Goal: Check status: Check status

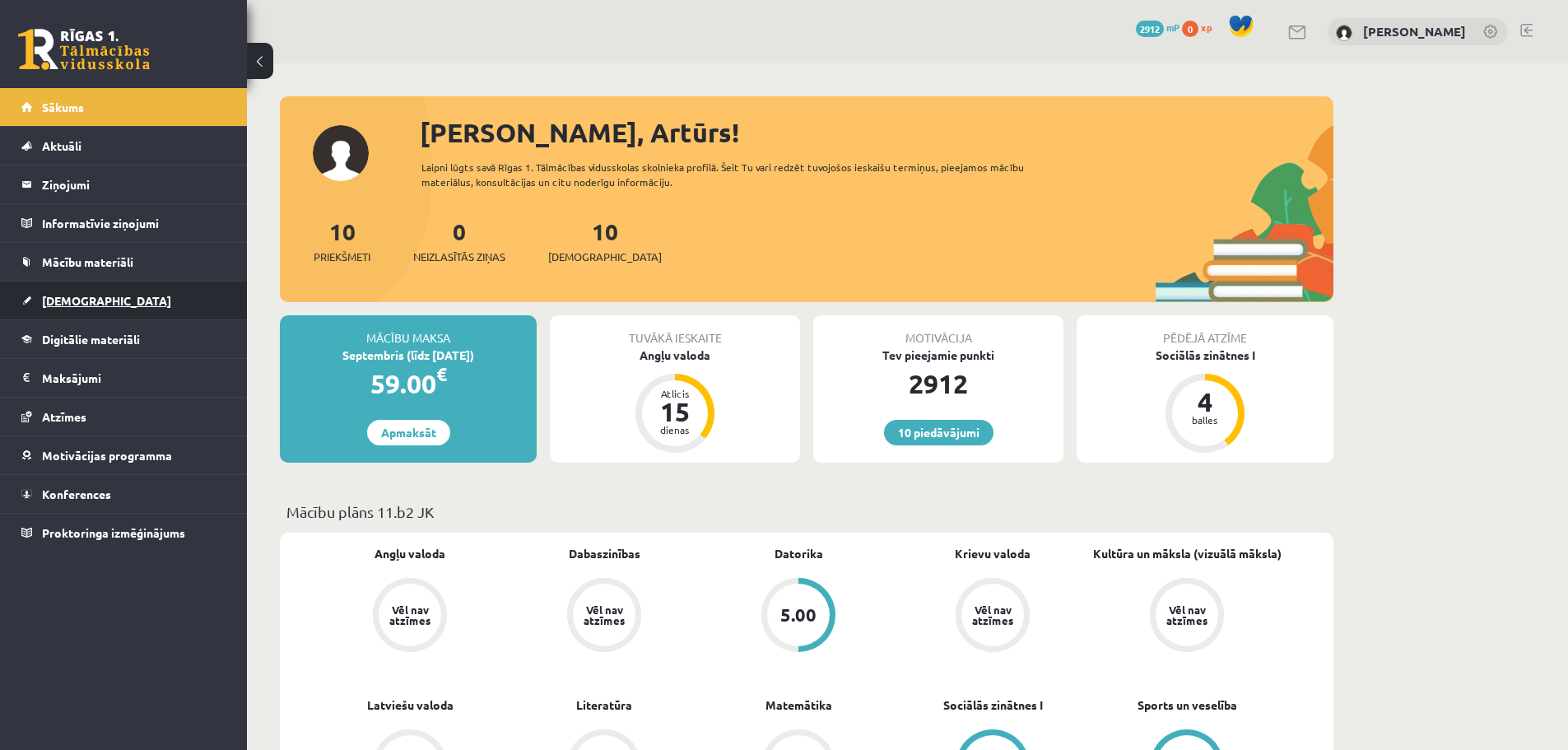
click at [70, 303] on span "[DEMOGRAPHIC_DATA]" at bounding box center [107, 300] width 130 height 15
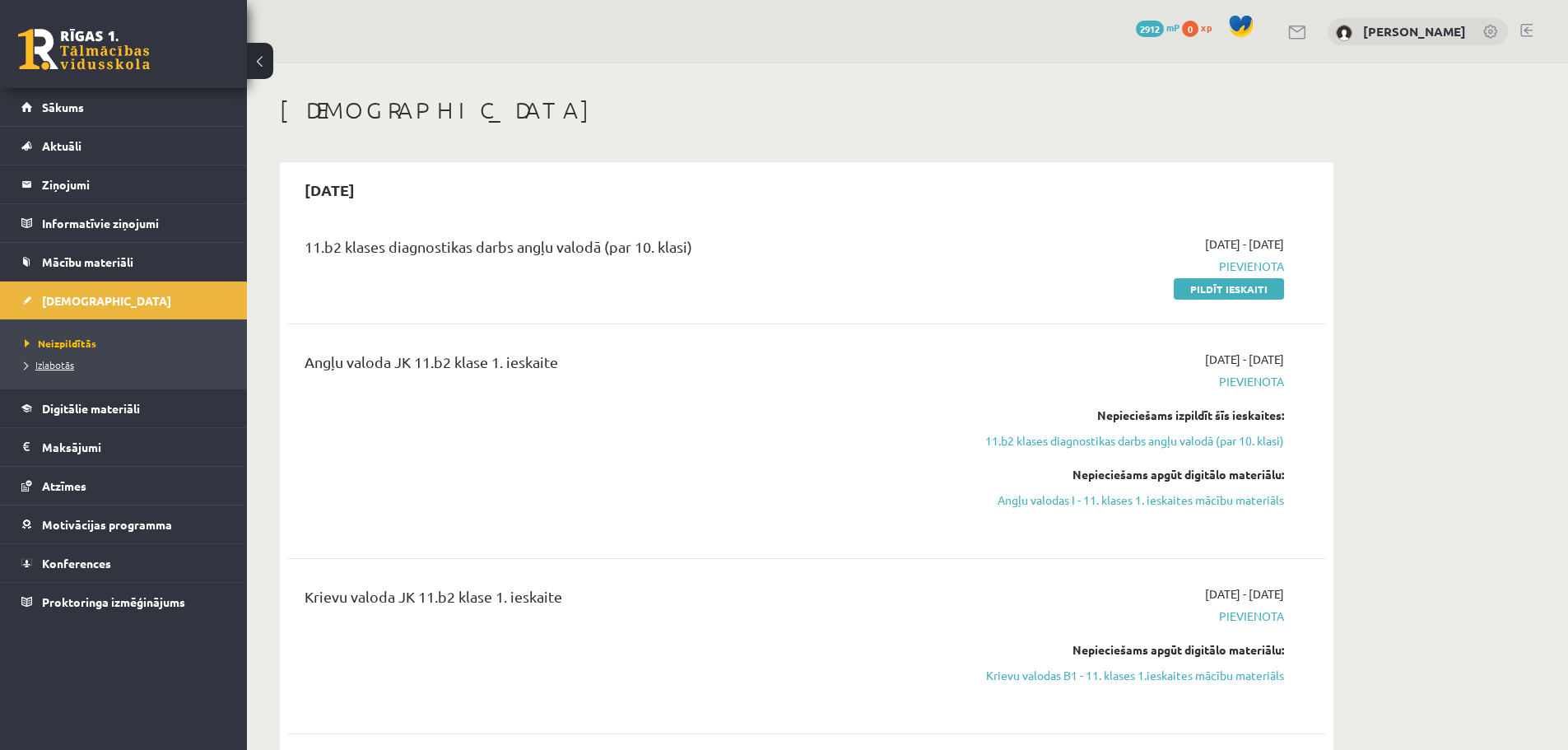
click at [74, 366] on span "Izlabotās" at bounding box center [49, 364] width 49 height 13
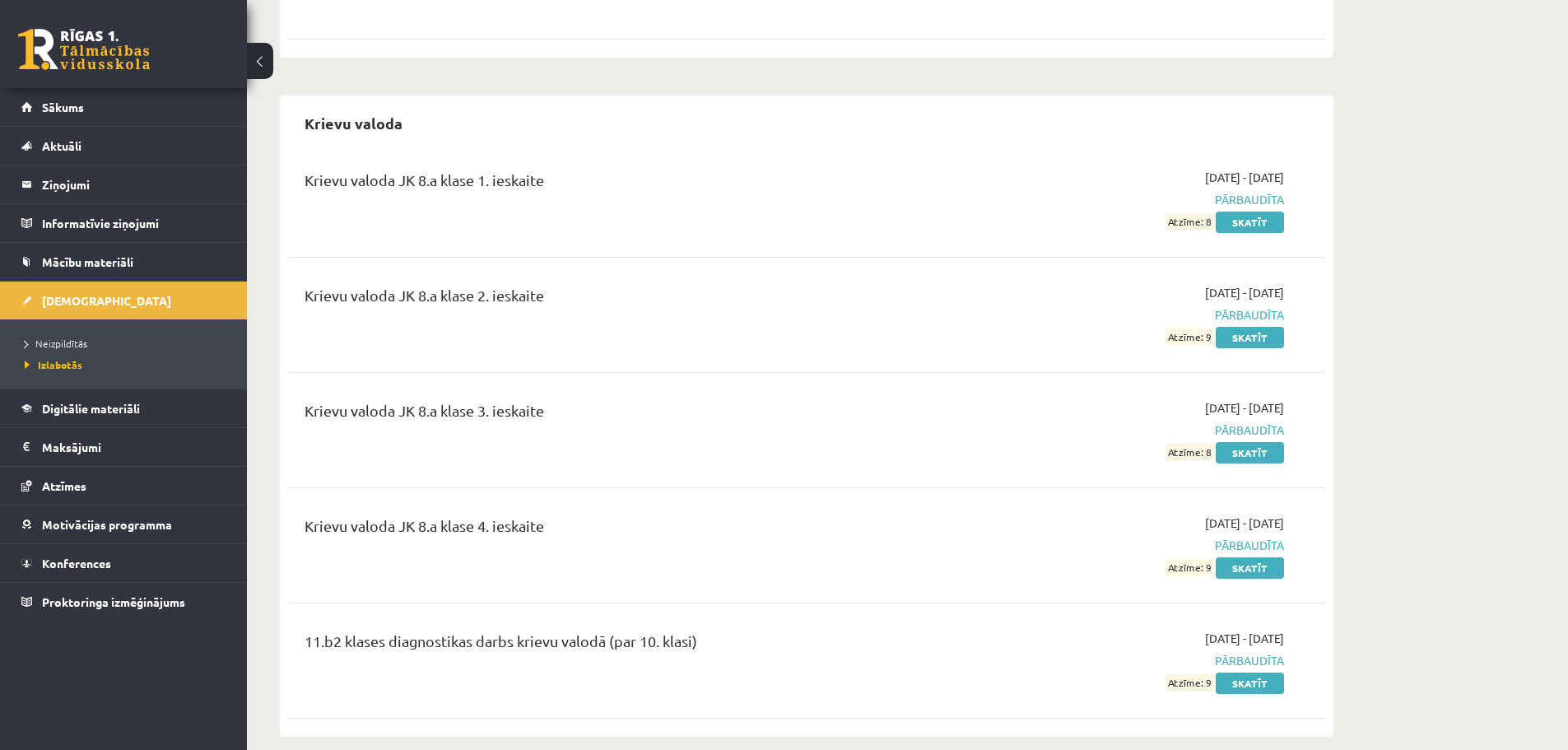
scroll to position [2141, 0]
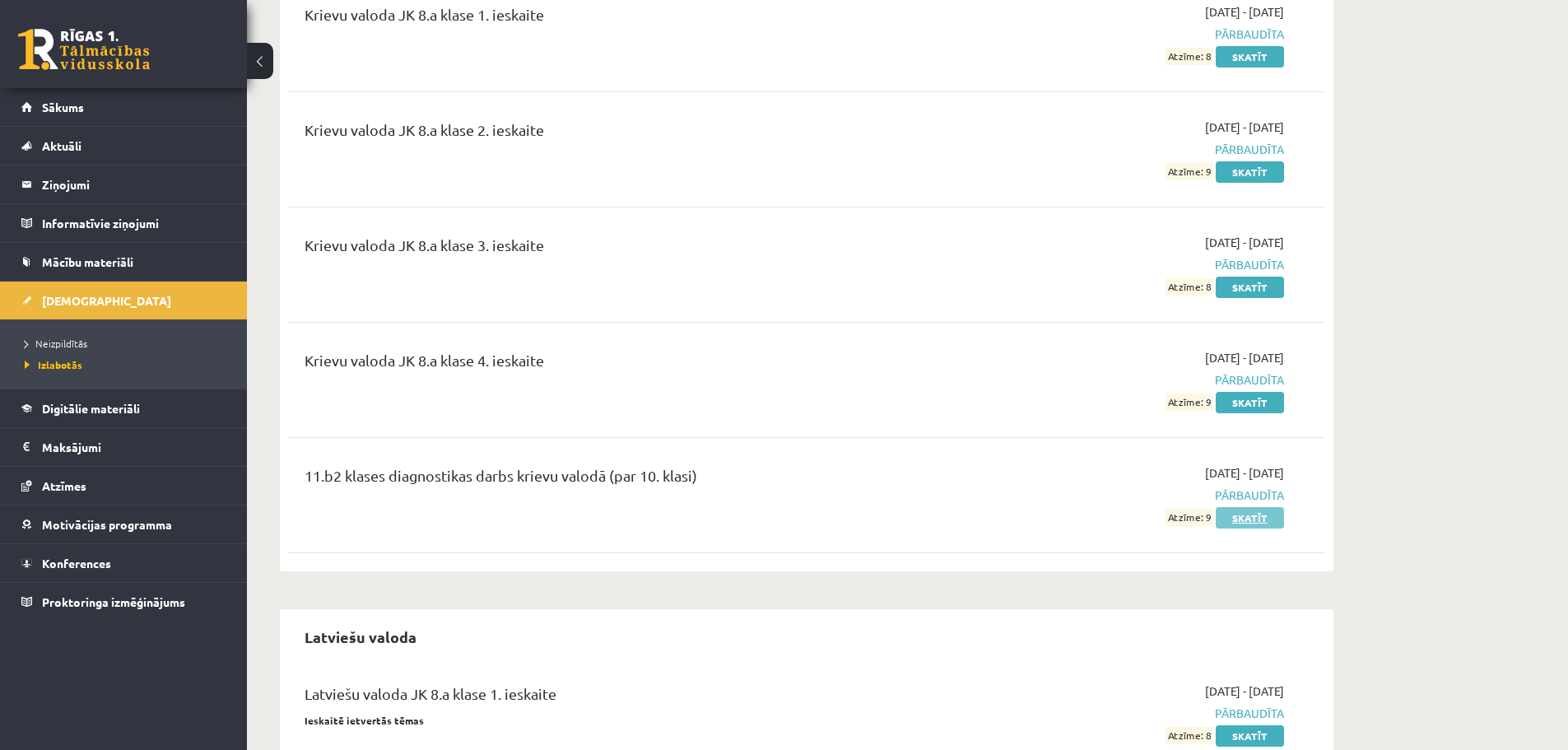
click at [1239, 508] on link "Skatīt" at bounding box center [1250, 518] width 68 height 21
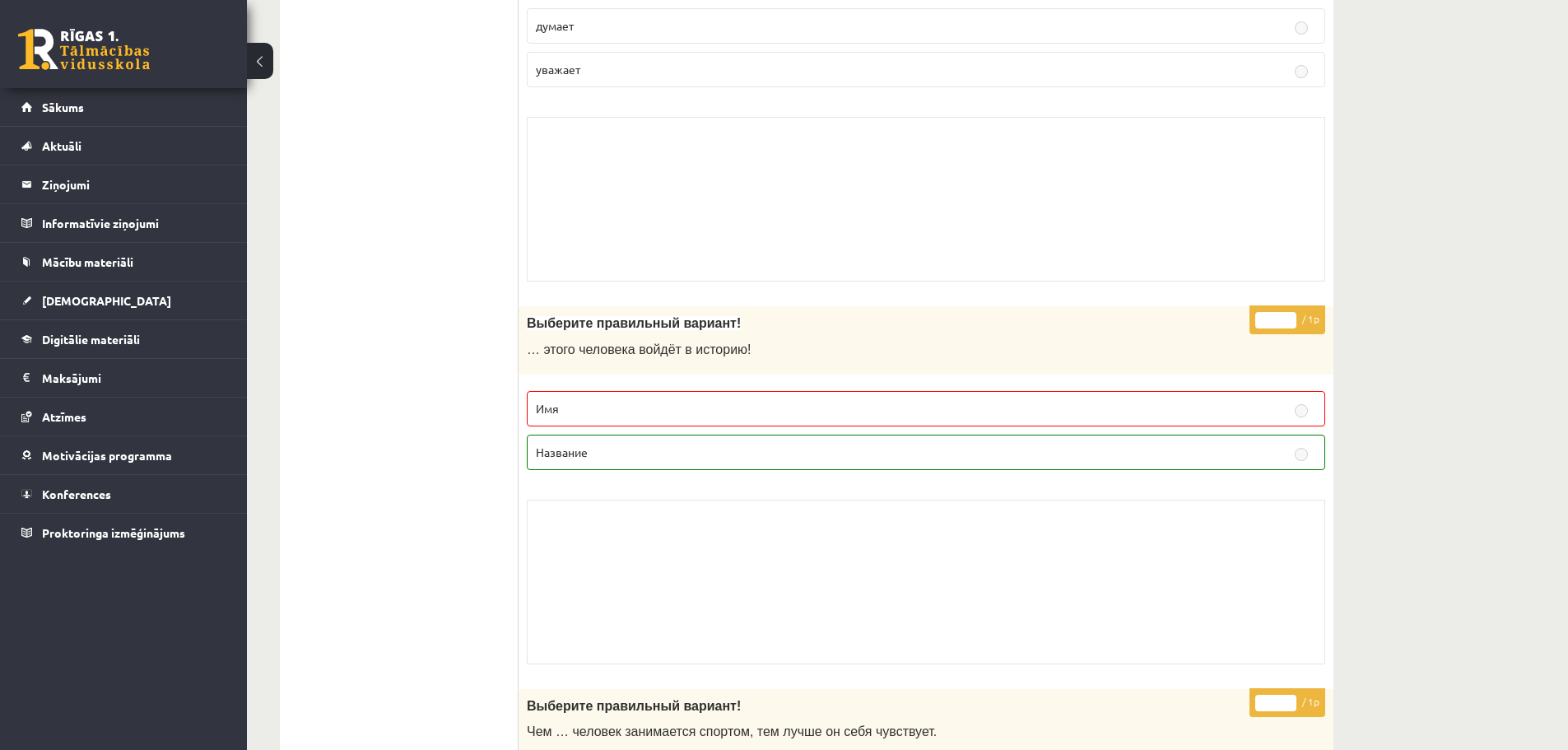
scroll to position [2882, 0]
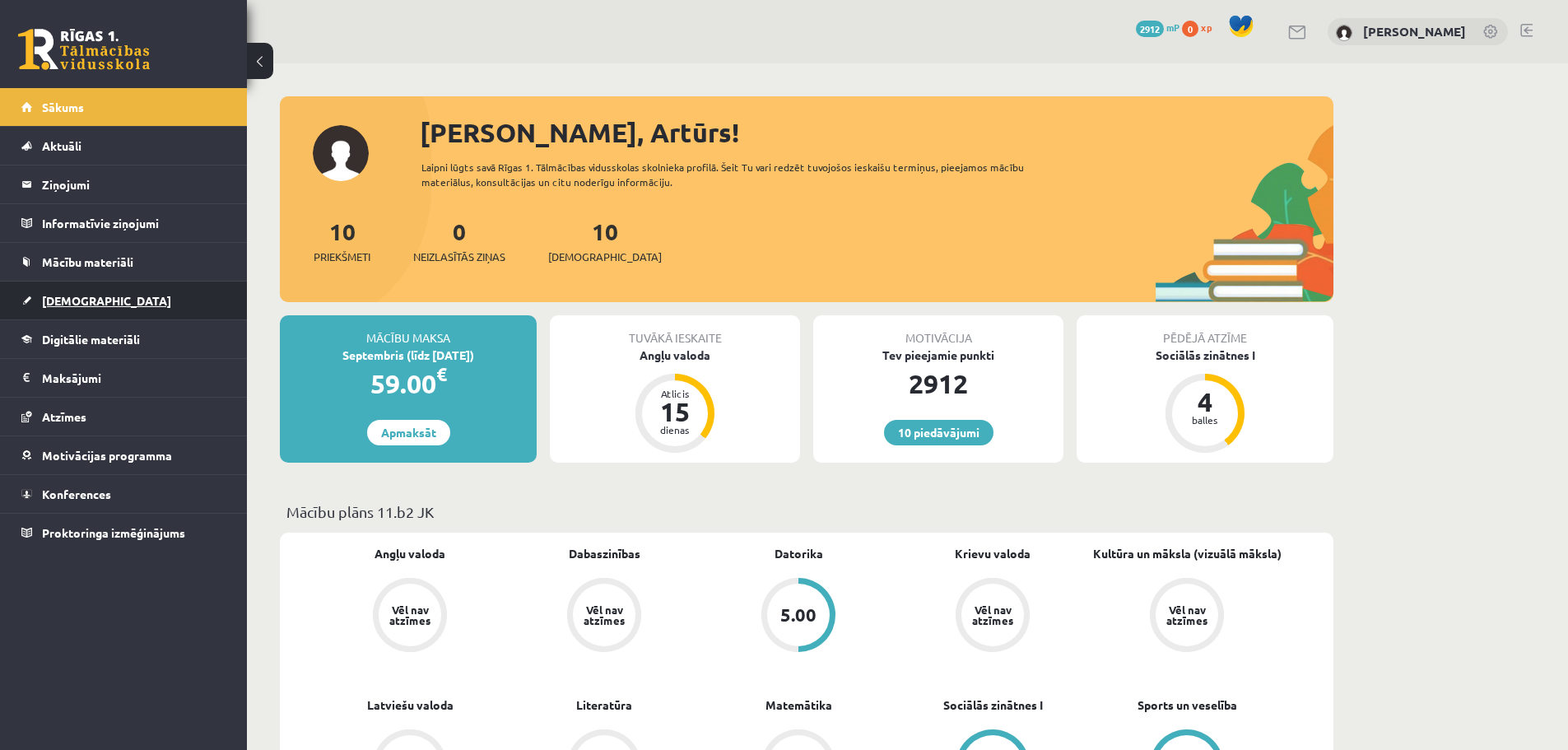
click at [70, 302] on span "[DEMOGRAPHIC_DATA]" at bounding box center [107, 300] width 130 height 15
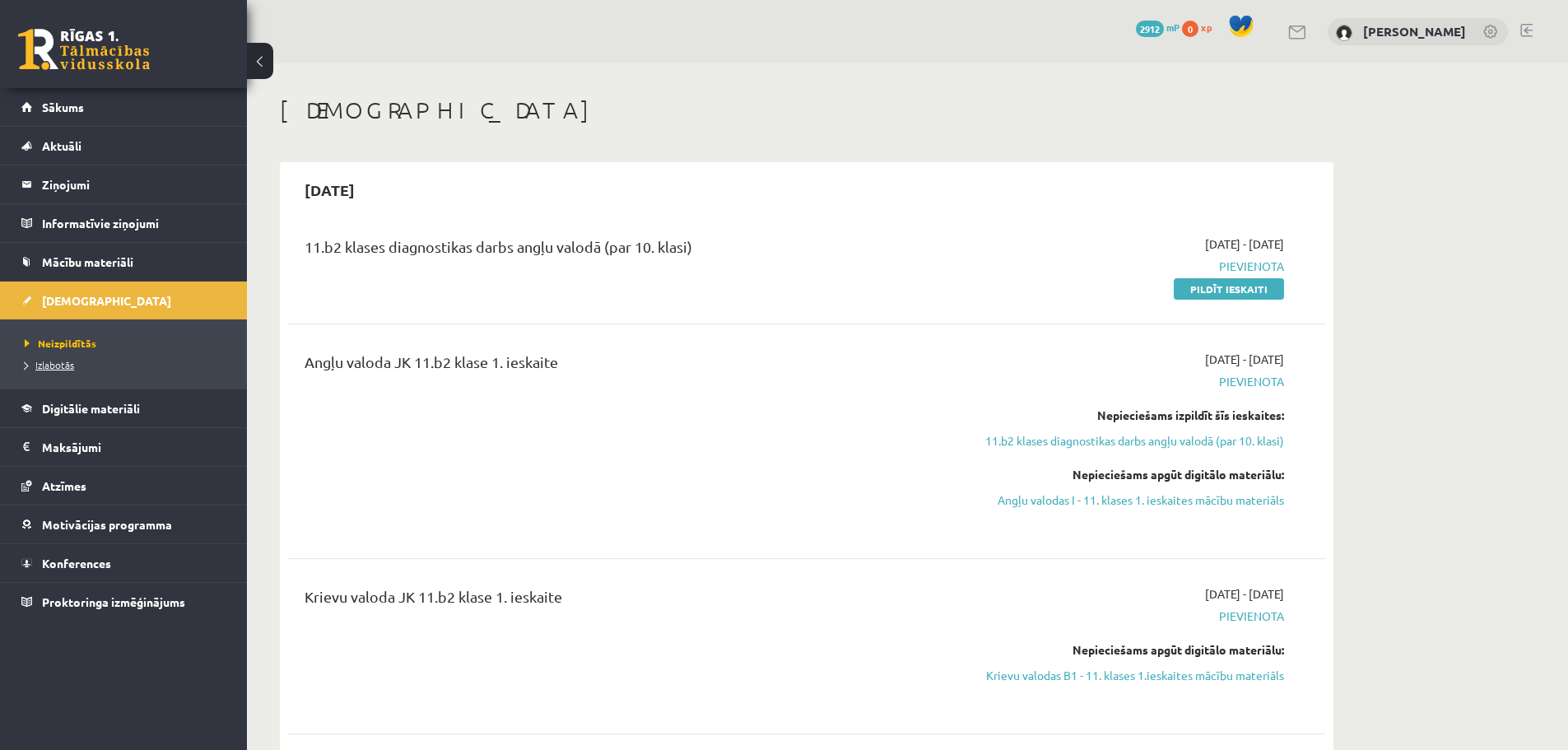
click at [60, 363] on span "Izlabotās" at bounding box center [49, 364] width 49 height 13
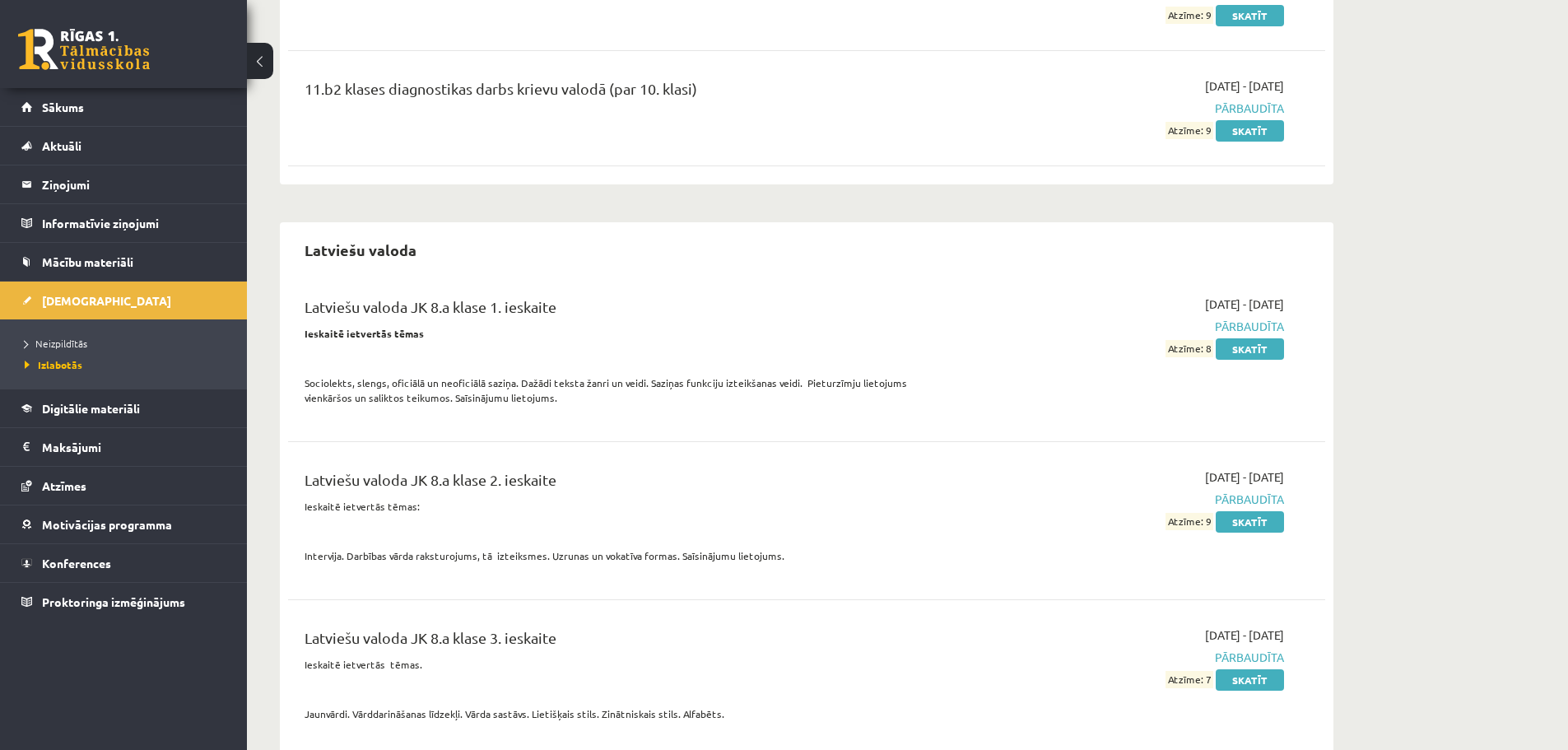
scroll to position [2305, 0]
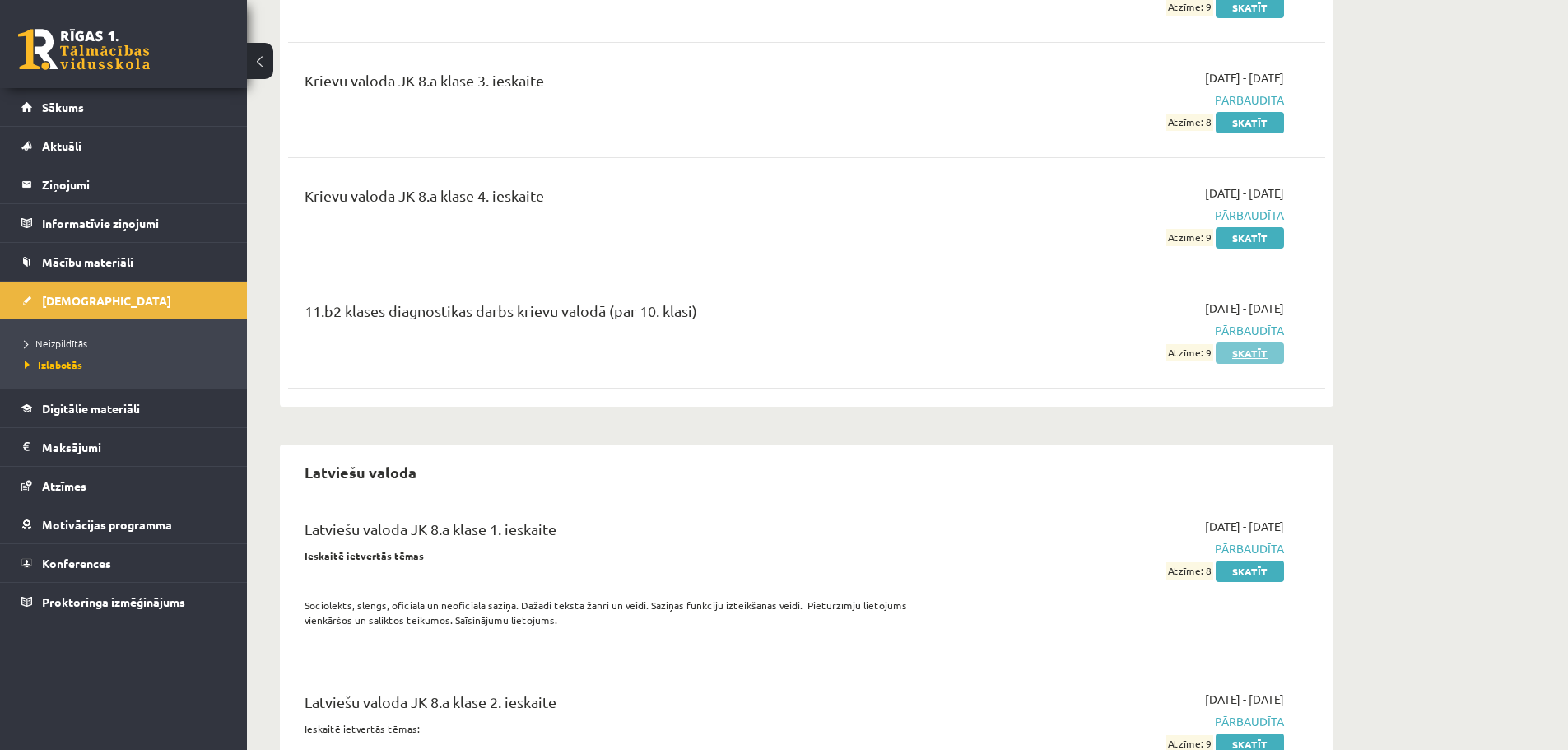
click at [1253, 342] on link "Skatīt" at bounding box center [1250, 353] width 68 height 21
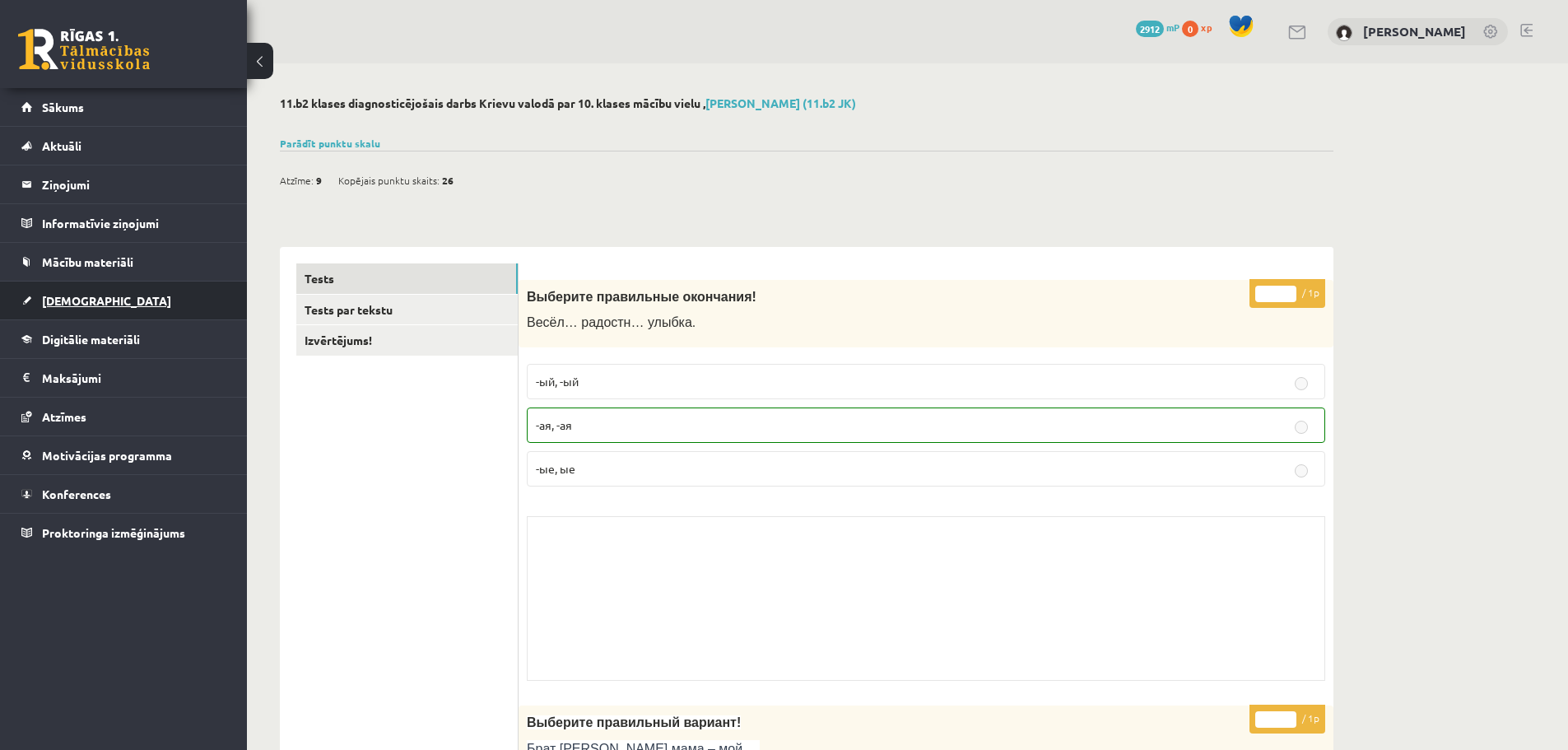
click at [66, 296] on span "[DEMOGRAPHIC_DATA]" at bounding box center [107, 300] width 130 height 15
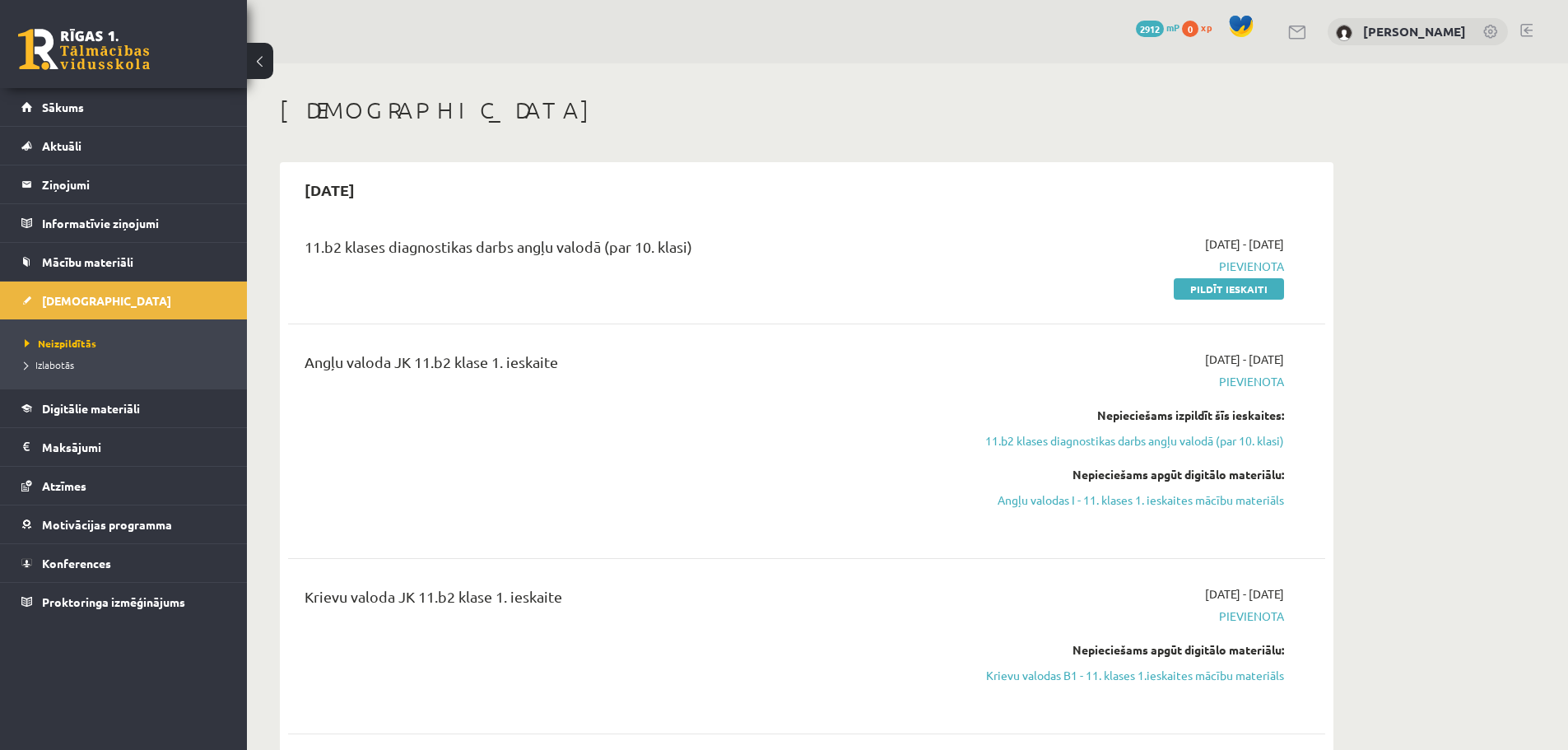
click at [264, 63] on button at bounding box center [260, 60] width 26 height 36
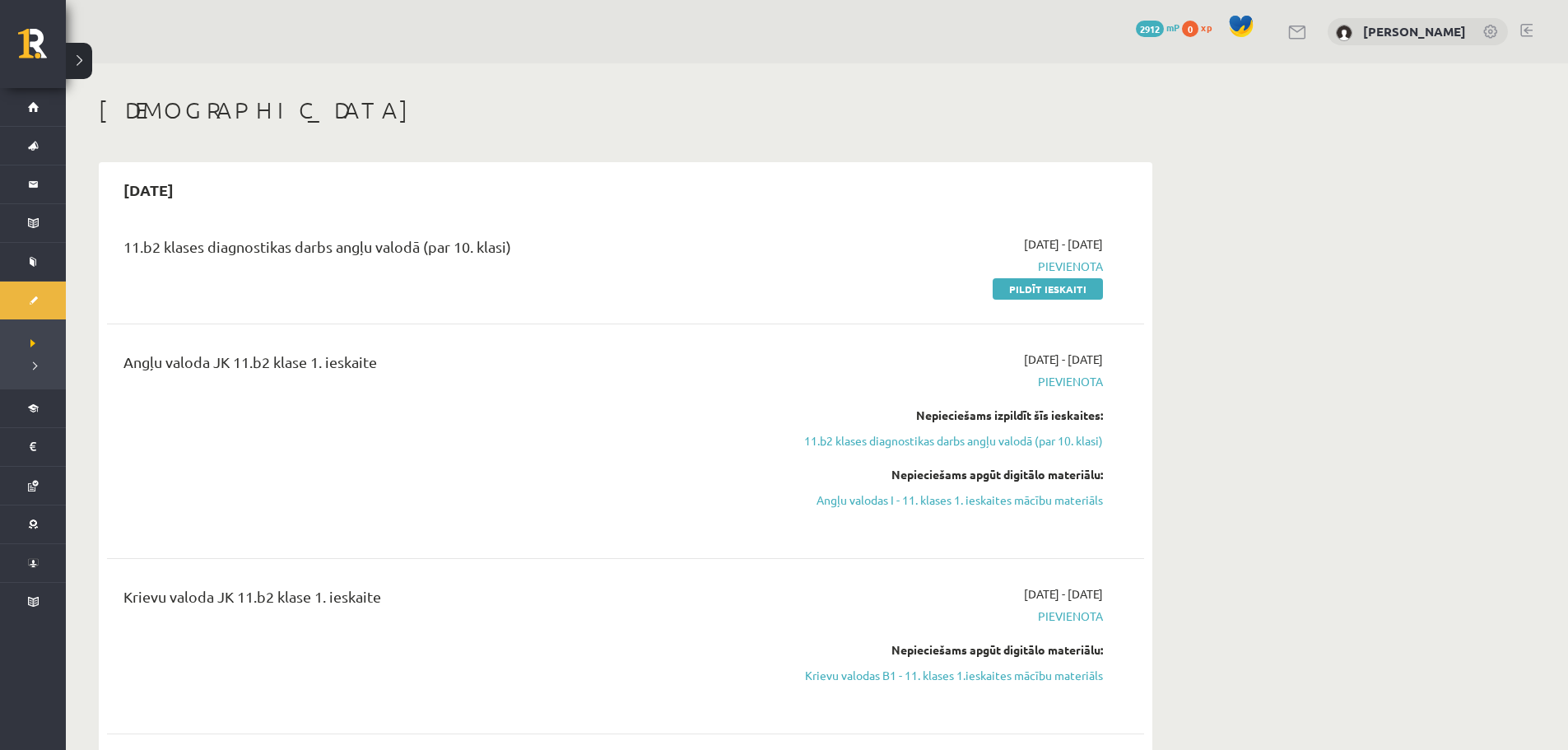
click at [88, 65] on button at bounding box center [79, 60] width 26 height 36
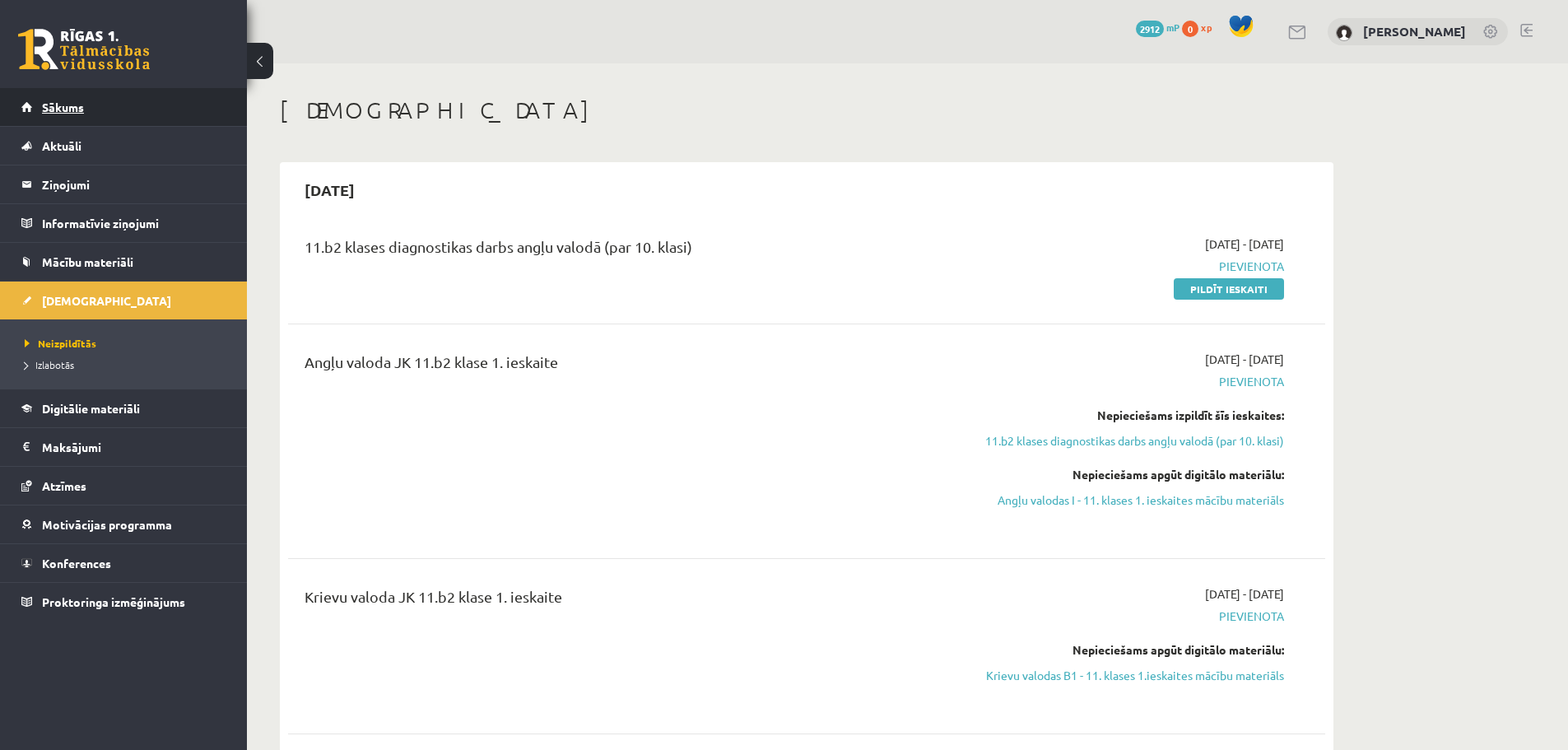
click at [177, 106] on link "Sākums" at bounding box center [123, 107] width 205 height 38
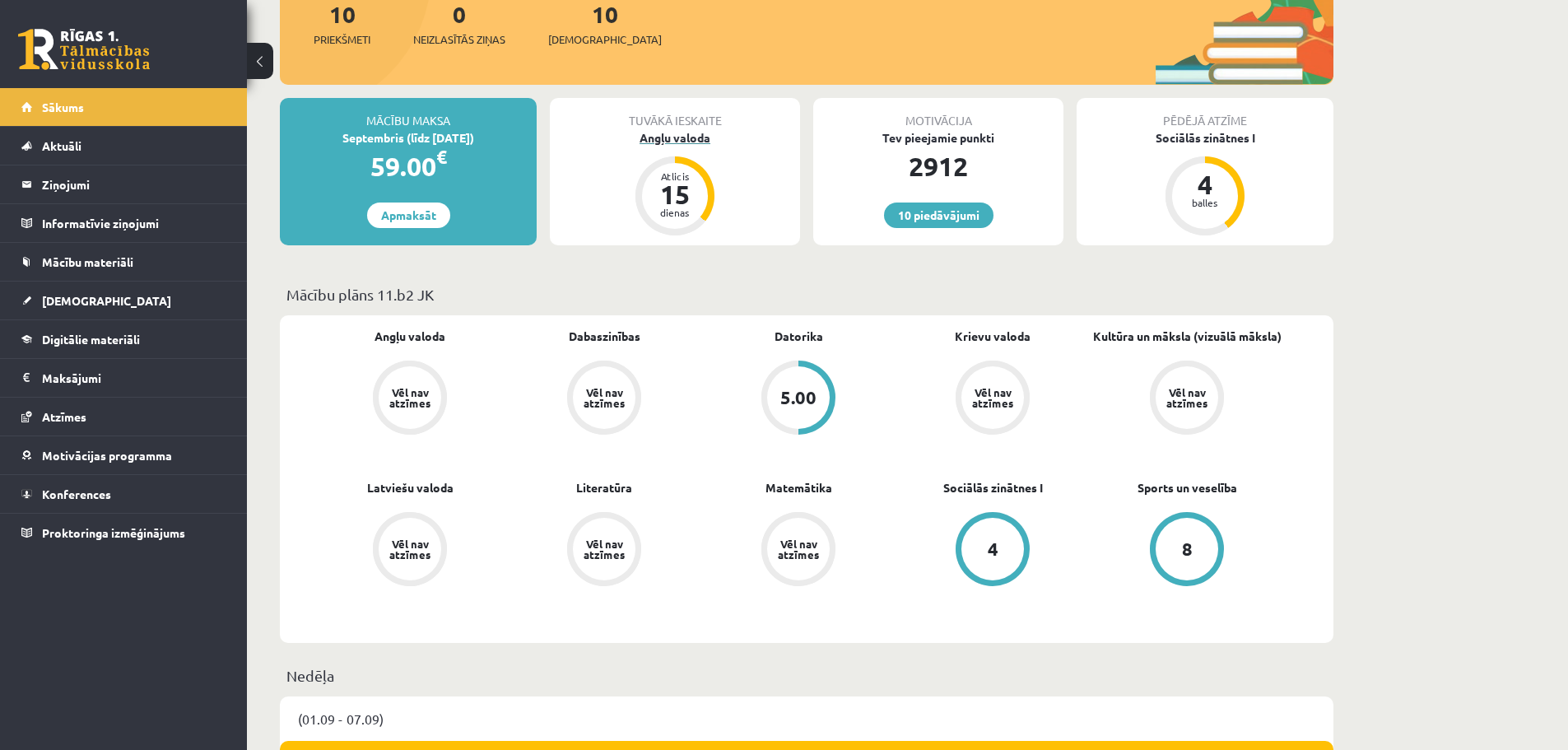
scroll to position [247, 0]
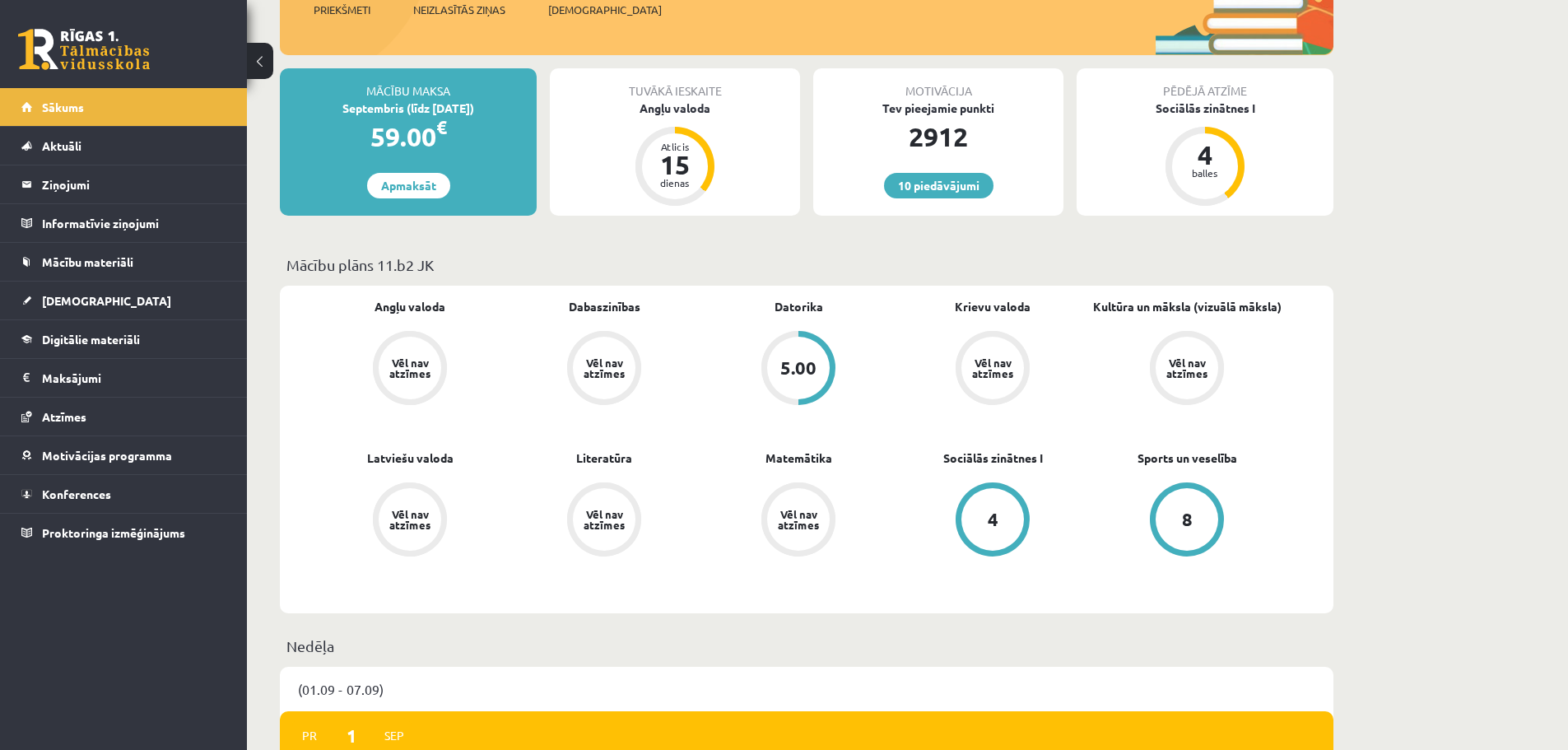
drag, startPoint x: 1324, startPoint y: 602, endPoint x: 284, endPoint y: 314, distance: 1079.1
click at [284, 314] on div "Angļu valoda Vēl nav atzīmes Dabaszinības Vēl nav atzīmes [GEOGRAPHIC_DATA] 5.0…" at bounding box center [807, 449] width 1054 height 327
drag, startPoint x: 290, startPoint y: 307, endPoint x: 1350, endPoint y: 592, distance: 1097.6
click at [1325, 576] on div "Angļu valoda Vēl nav atzīmes Dabaszinības Vēl nav atzīmes [GEOGRAPHIC_DATA] 5.0…" at bounding box center [807, 449] width 1054 height 327
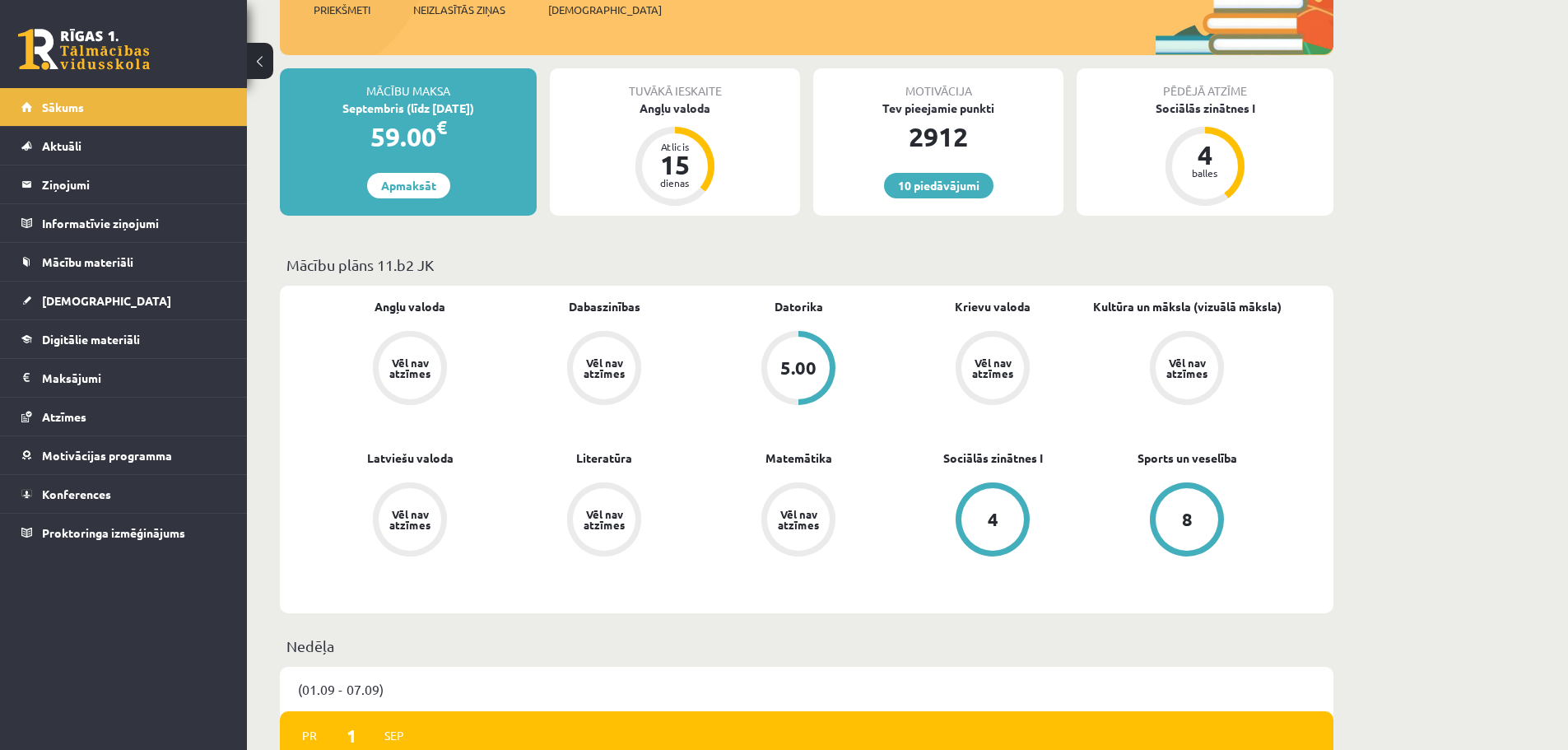
drag, startPoint x: 1308, startPoint y: 564, endPoint x: 367, endPoint y: 304, distance: 976.3
click at [367, 304] on div "Angļu valoda Vēl nav atzīmes Dabaszinības Vēl nav atzīmes Datorika 5.00 Krievu …" at bounding box center [807, 449] width 1054 height 327
click at [367, 304] on div "Angļu valoda Vēl nav atzīmes" at bounding box center [410, 354] width 194 height 110
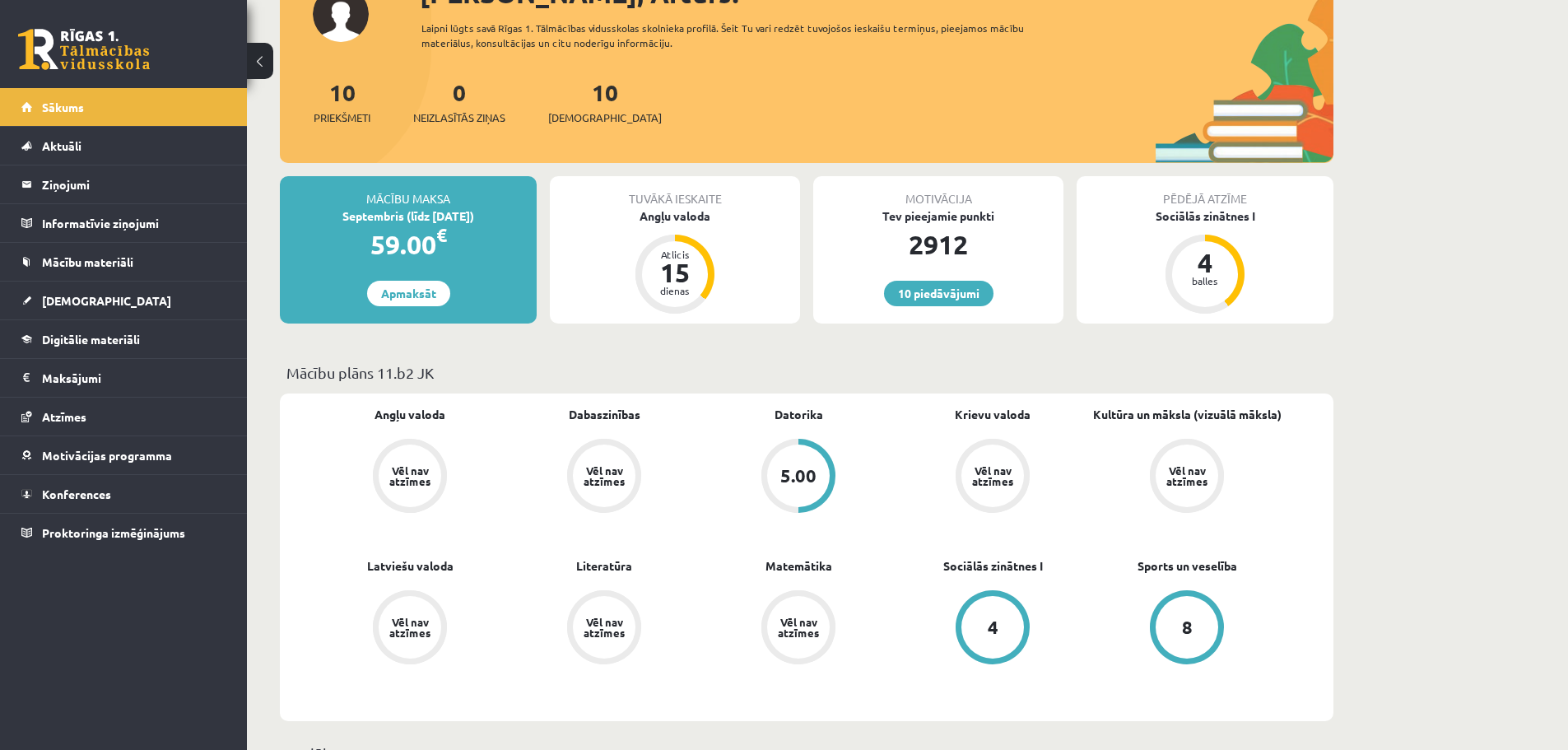
scroll to position [165, 0]
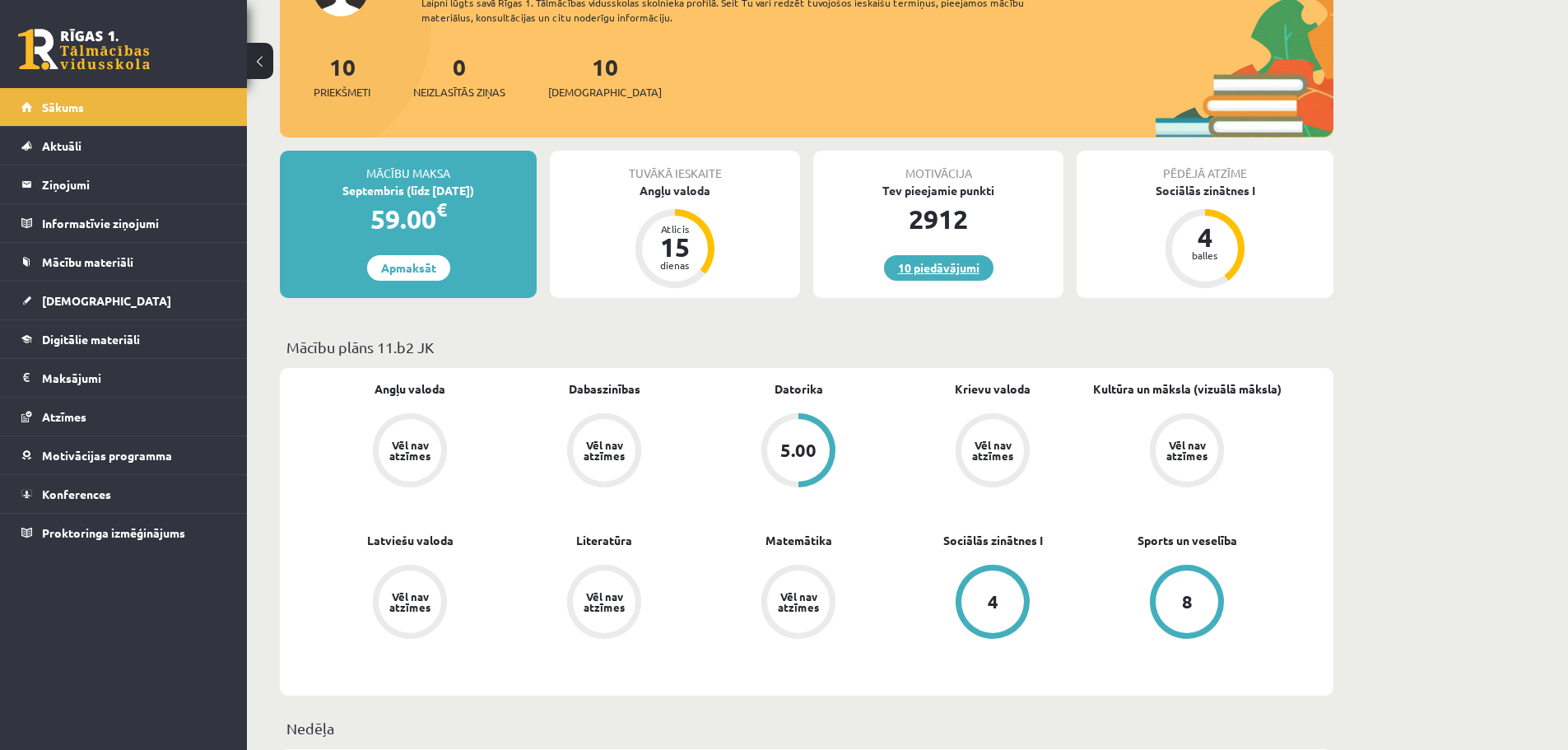
click at [948, 269] on link "10 piedāvājumi" at bounding box center [938, 268] width 109 height 25
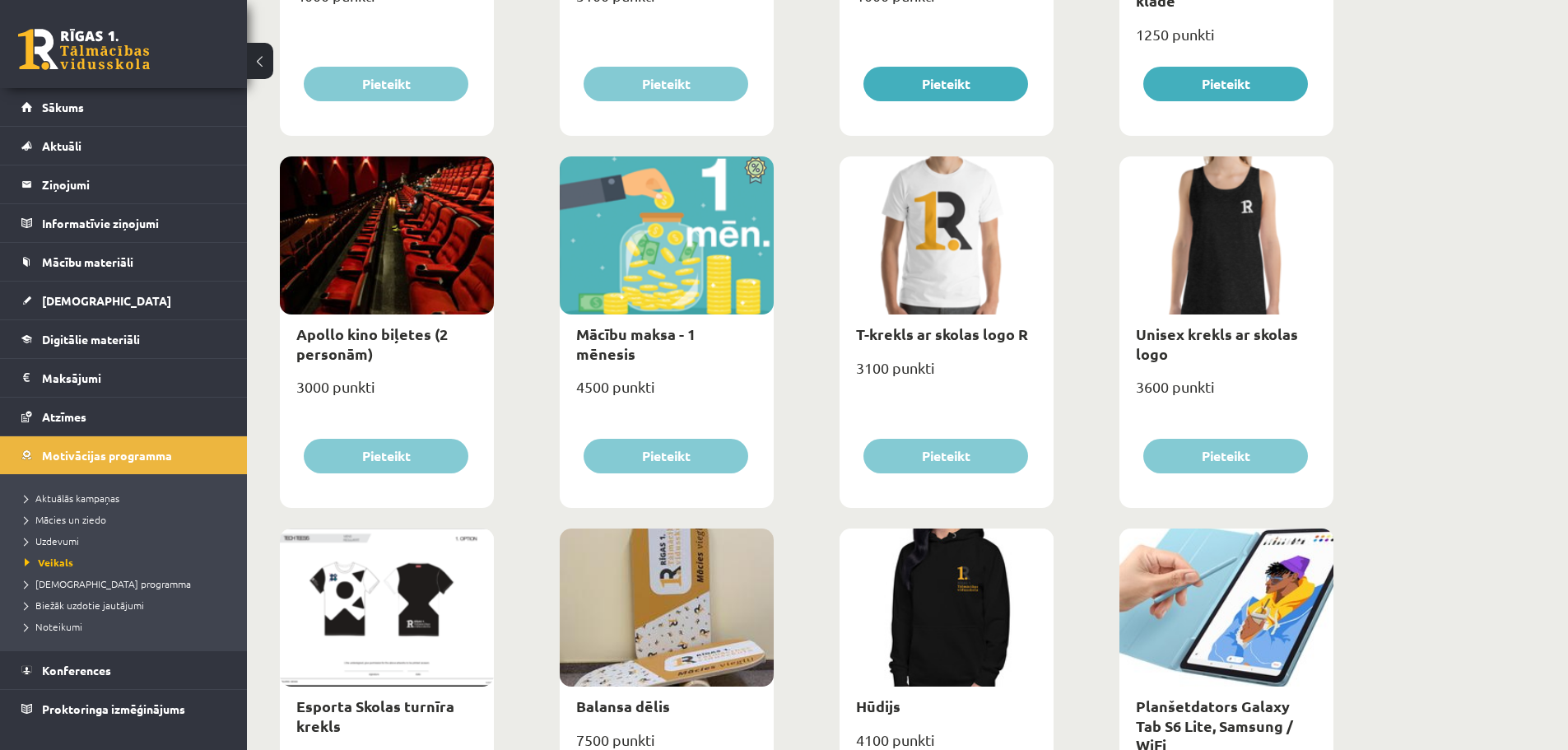
scroll to position [494, 0]
